Goal: Task Accomplishment & Management: Complete application form

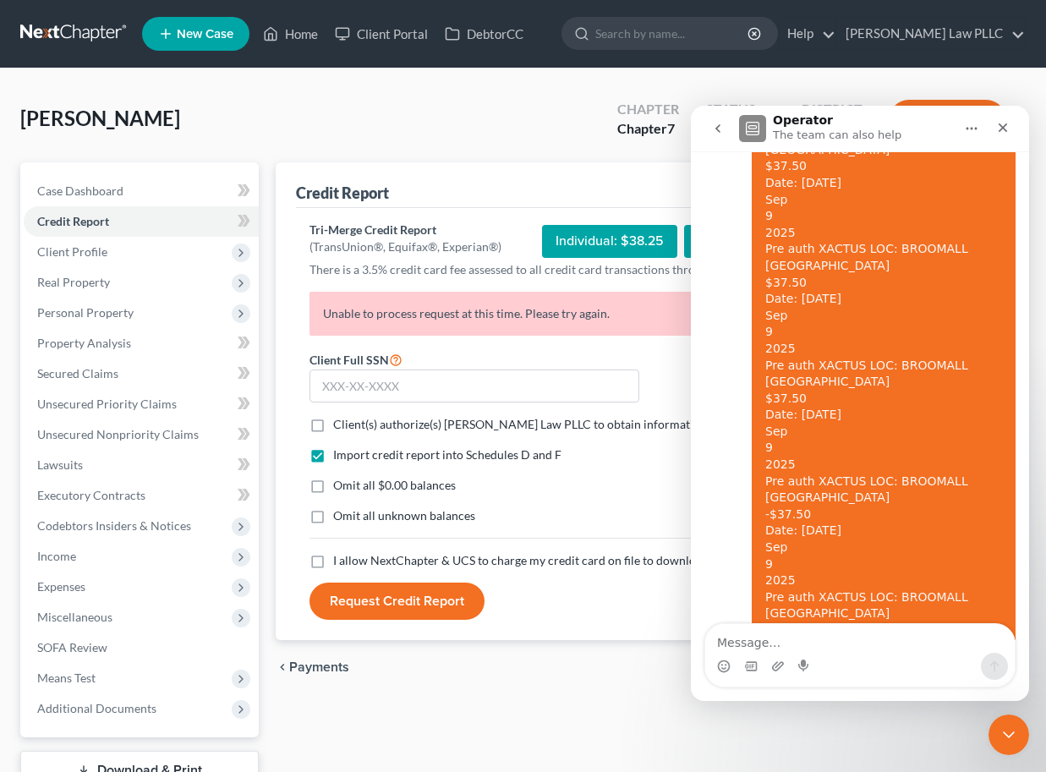
scroll to position [4547, 0]
click at [1001, 126] on icon "Close" at bounding box center [1003, 127] width 9 height 9
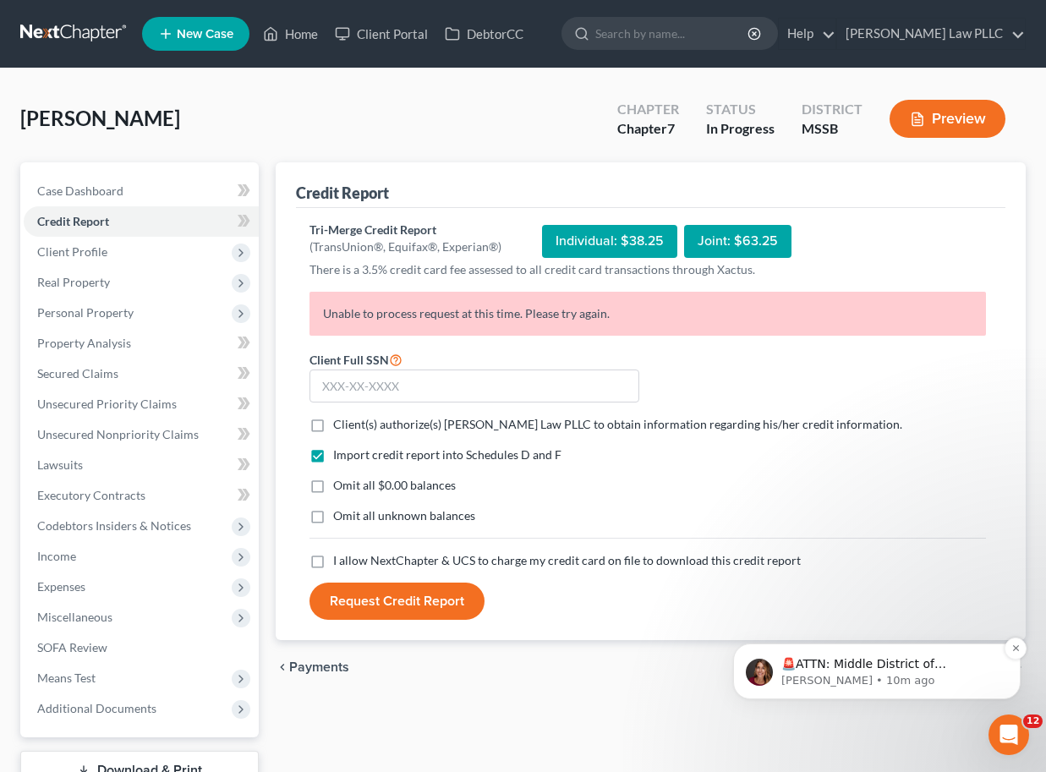
click at [920, 671] on p "🚨ATTN: Middle District of [US_STATE] The court has added a new Credit Counselin…" at bounding box center [890, 664] width 218 height 17
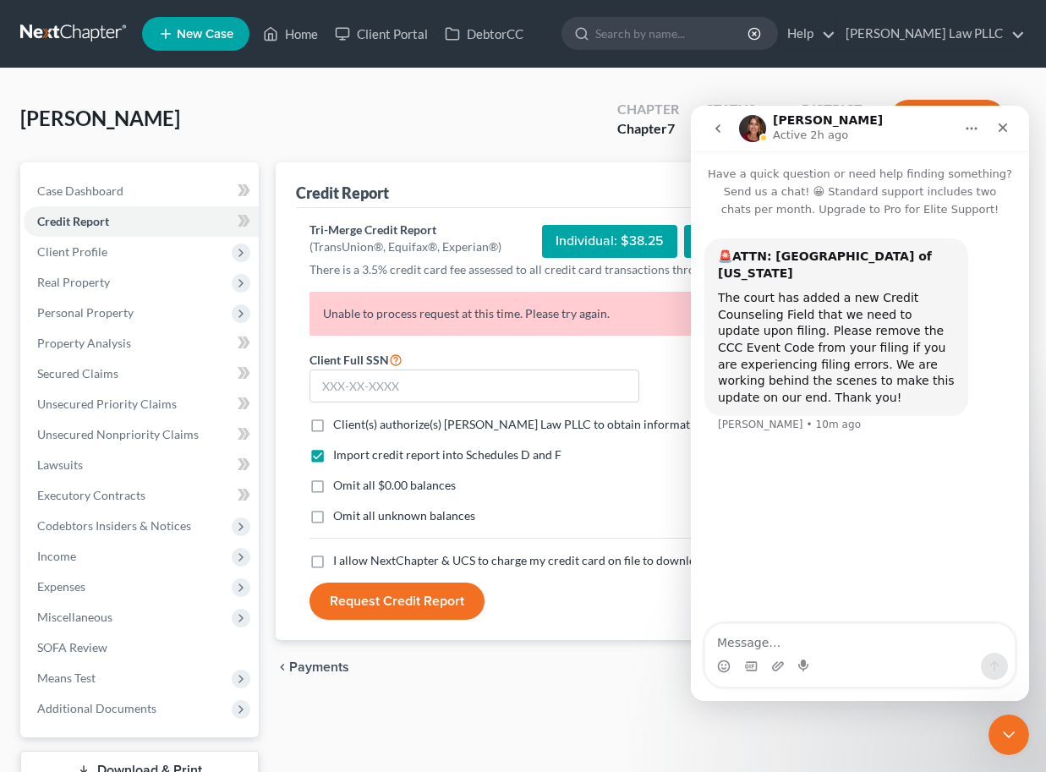
click at [710, 126] on button "go back" at bounding box center [718, 128] width 32 height 32
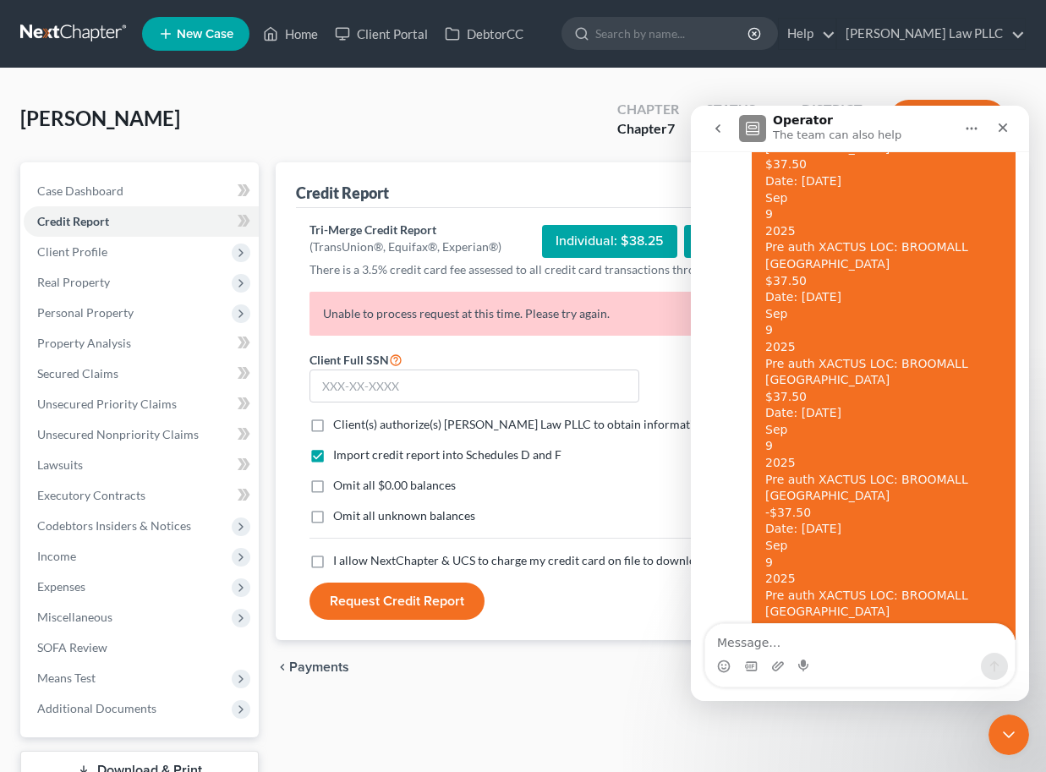
click at [805, 643] on textarea "Message…" at bounding box center [859, 638] width 309 height 29
type textarea "Anyword"
click at [742, 643] on textarea "Anyword" at bounding box center [859, 638] width 309 height 29
click at [349, 393] on input "text" at bounding box center [474, 387] width 330 height 34
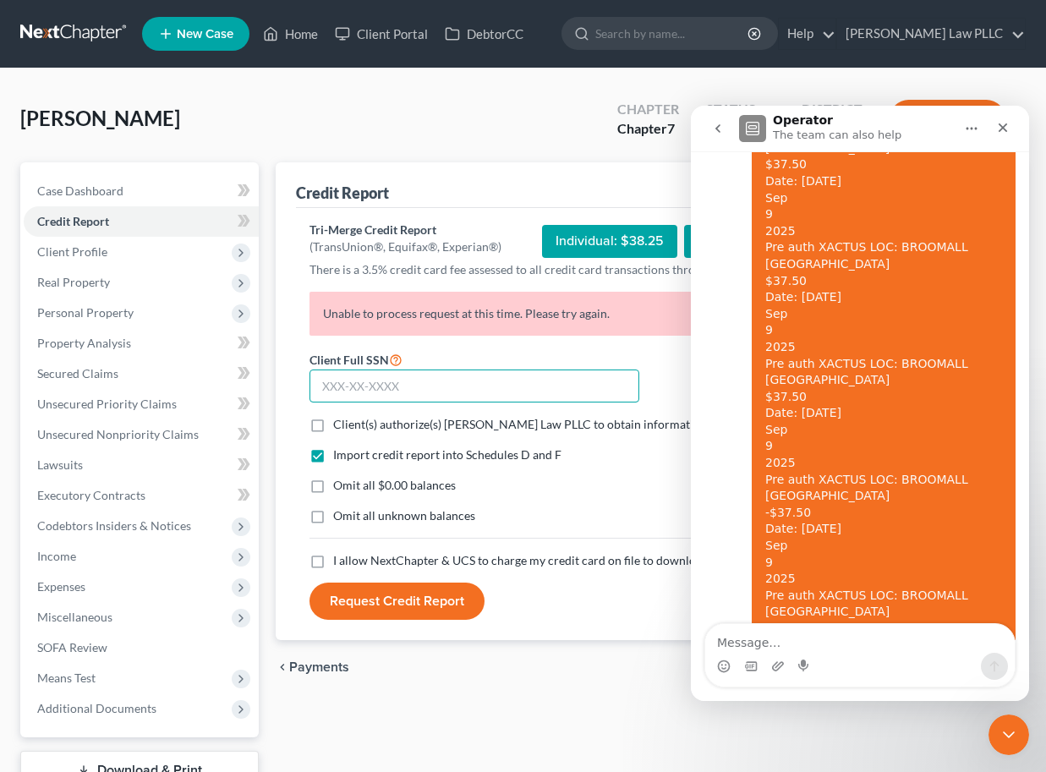
click at [349, 393] on input "text" at bounding box center [474, 387] width 330 height 34
type input "426-87-7393"
click at [370, 421] on span "Client(s) authorize(s) [PERSON_NAME] Law PLLC to obtain information regarding h…" at bounding box center [617, 424] width 569 height 14
click at [351, 421] on input "Client(s) authorize(s) [PERSON_NAME] Law PLLC to obtain information regarding h…" at bounding box center [345, 421] width 11 height 11
checkbox input "true"
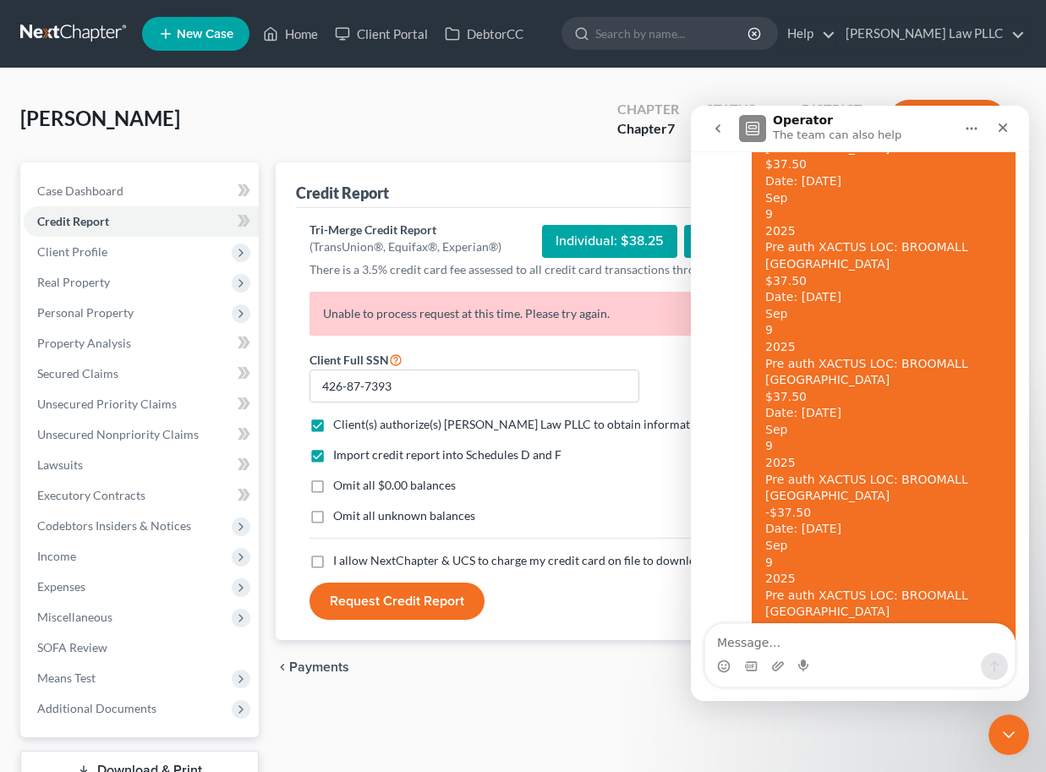
click at [333, 485] on label "Omit all $0.00 balances" at bounding box center [394, 485] width 123 height 17
click at [340, 485] on input "Omit all $0.00 balances" at bounding box center [345, 482] width 11 height 11
checkbox input "true"
click at [333, 558] on label "I allow NextChapter & UCS to charge my credit card on file to download this cre…" at bounding box center [567, 560] width 468 height 17
click at [340, 558] on input "I allow NextChapter & UCS to charge my credit card on file to download this cre…" at bounding box center [345, 557] width 11 height 11
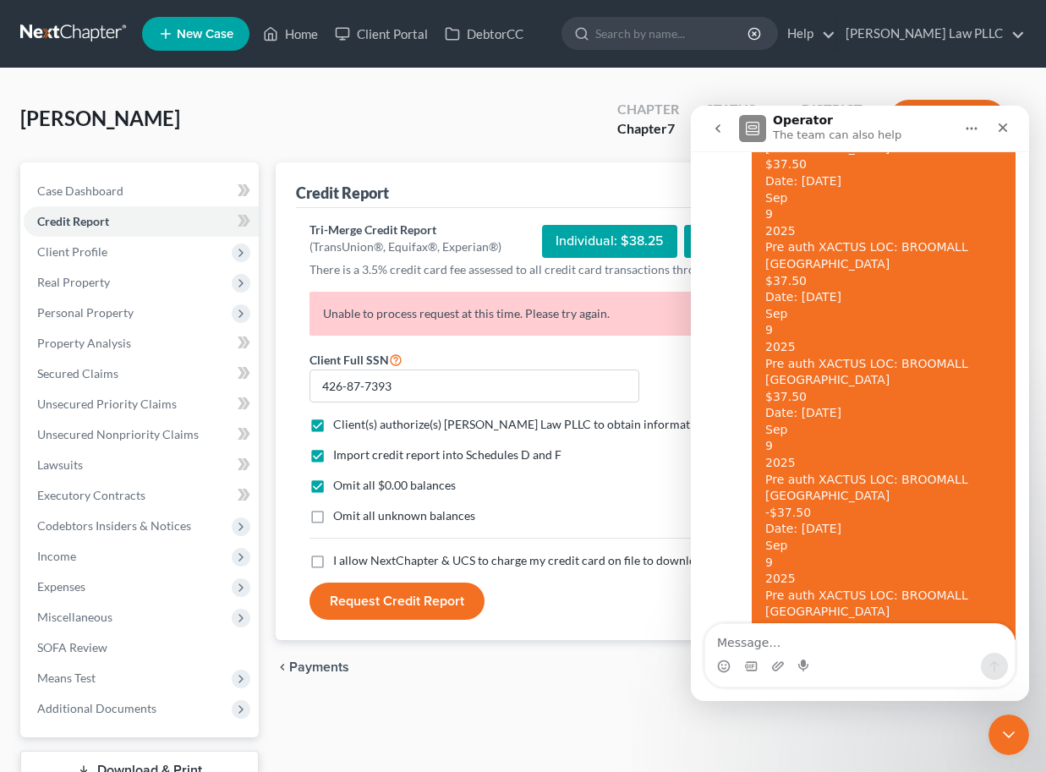
checkbox input "true"
click at [354, 599] on button "Request Credit Report" at bounding box center [396, 601] width 175 height 37
click at [756, 644] on textarea "Message…" at bounding box center [859, 638] width 309 height 29
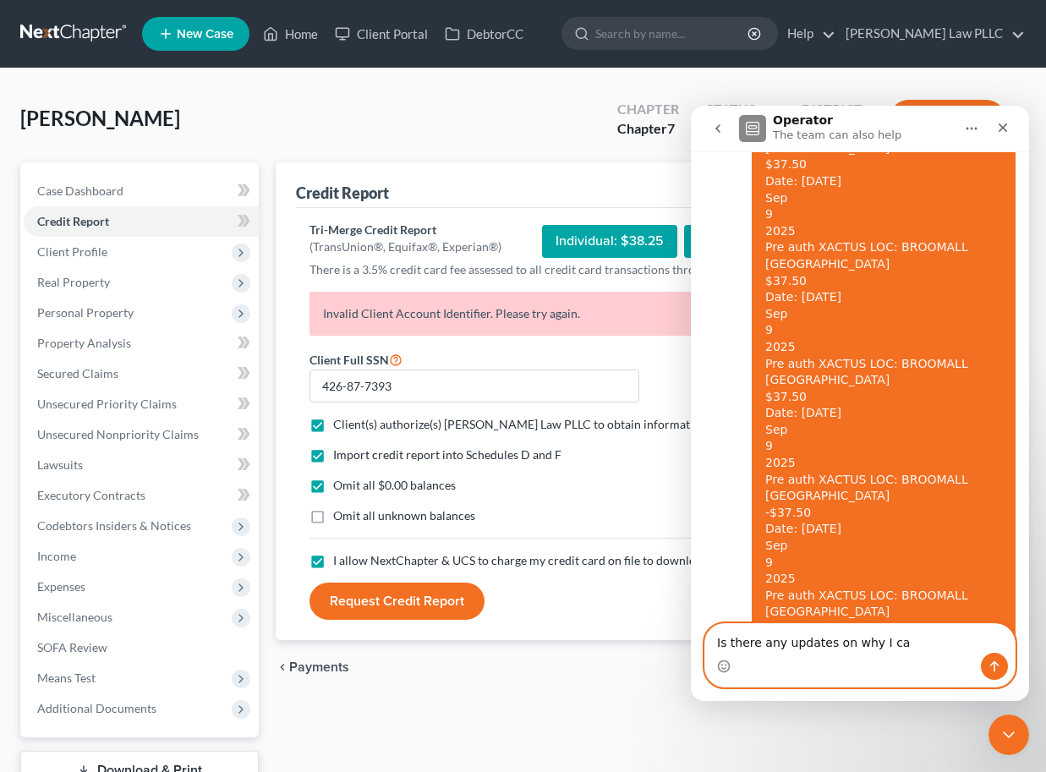
type textarea "Is there any updates on why I ca"
click at [528, 153] on div "[PERSON_NAME] Upgraded Chapter Chapter 7 Status In Progress District MSSB Previ…" at bounding box center [522, 126] width 1005 height 74
click at [1001, 129] on icon "Close" at bounding box center [1003, 127] width 9 height 9
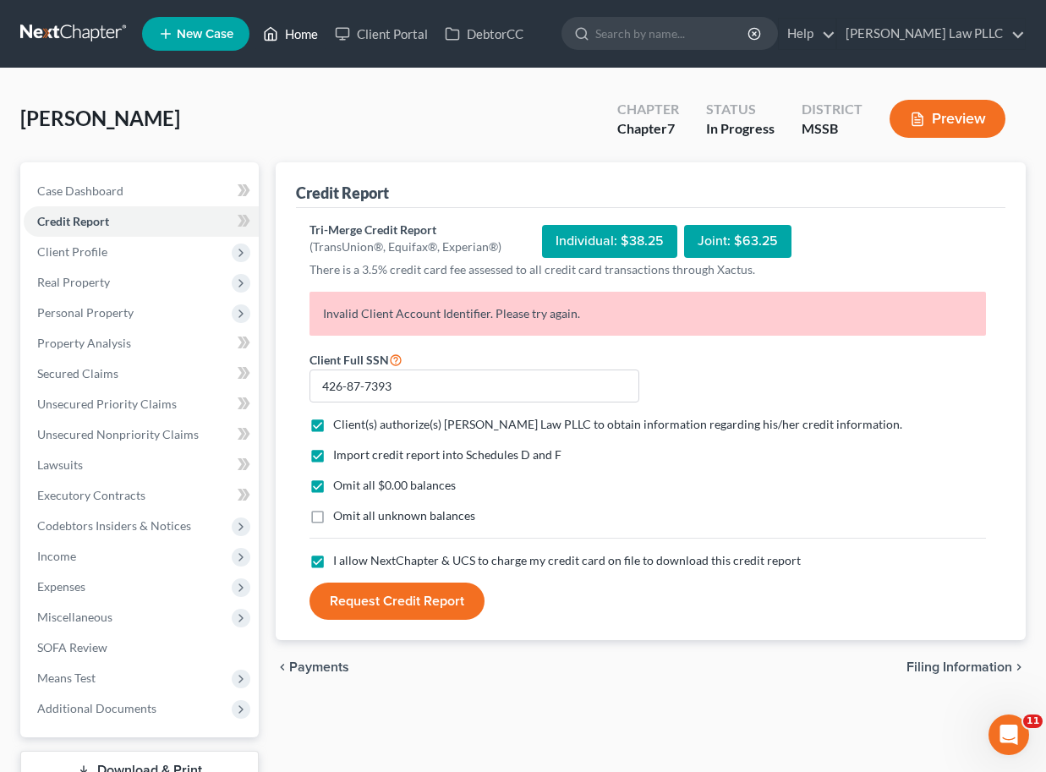
click at [292, 42] on link "Home" at bounding box center [291, 34] width 72 height 30
